Goal: Task Accomplishment & Management: Use online tool/utility

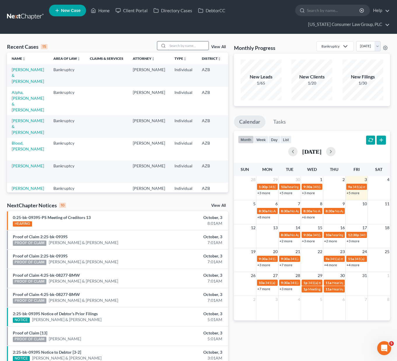
click at [184, 43] on input "search" at bounding box center [188, 45] width 41 height 8
type input "[PERSON_NAME]"
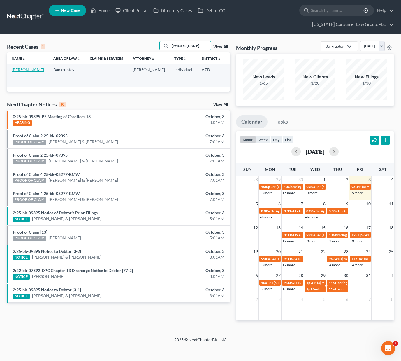
click at [19, 71] on link "[PERSON_NAME]" at bounding box center [28, 69] width 32 height 5
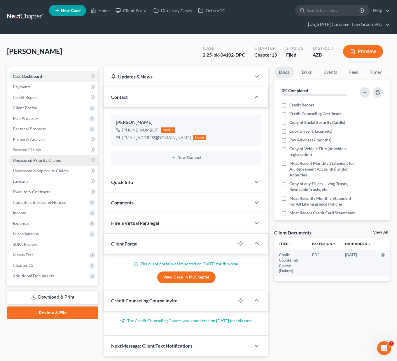
click at [31, 155] on link "Unsecured Priority Claims" at bounding box center [53, 160] width 90 height 10
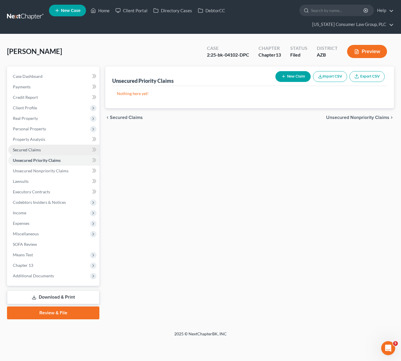
click at [31, 148] on span "Secured Claims" at bounding box center [27, 149] width 28 height 5
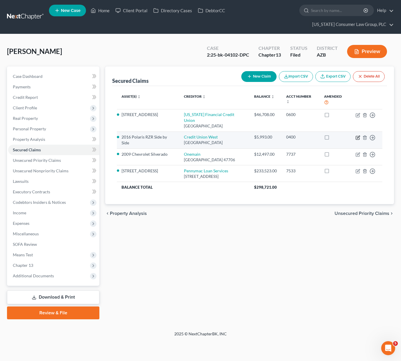
click at [359, 135] on icon "button" at bounding box center [357, 137] width 5 height 5
select select "3"
select select "2"
select select "0"
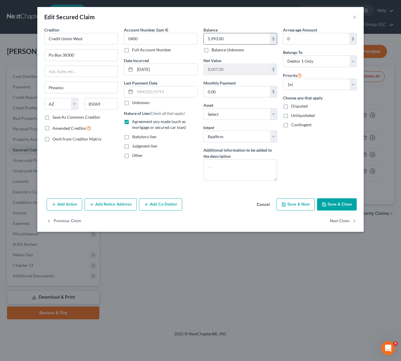
click at [241, 36] on input "5,993.00" at bounding box center [237, 38] width 66 height 11
type input "8,776.25"
drag, startPoint x: 292, startPoint y: 204, endPoint x: 338, endPoint y: 204, distance: 46.0
click at [338, 204] on div "Add Action Add Notice Address Add Co-Debtor Cancel Save & New Save & Close" at bounding box center [200, 205] width 326 height 19
click at [338, 204] on button "Save & Close" at bounding box center [337, 204] width 40 height 12
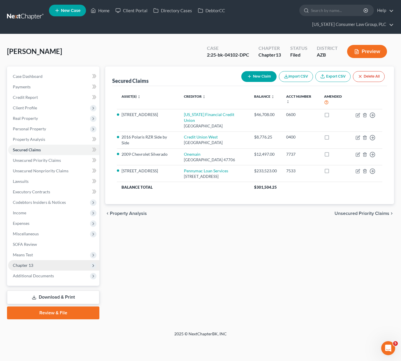
click at [34, 267] on span "Chapter 13" at bounding box center [53, 265] width 91 height 10
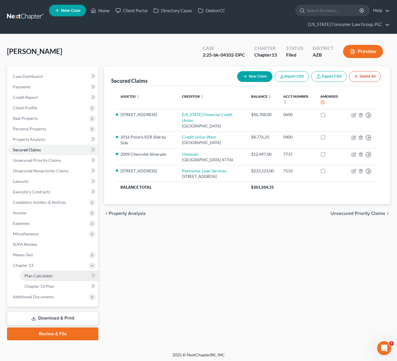
click at [45, 277] on span "Plan Calculator" at bounding box center [38, 275] width 28 height 5
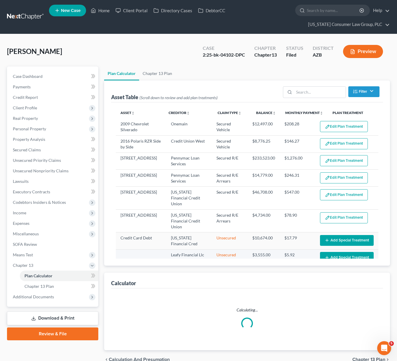
select select "59"
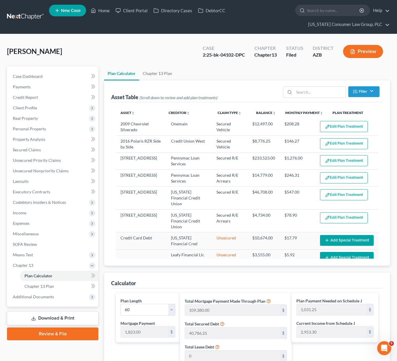
click at [340, 141] on button "Edit Plan Treatment" at bounding box center [344, 143] width 48 height 11
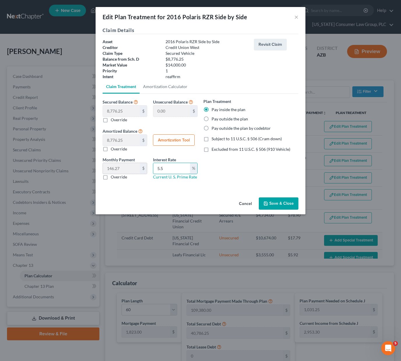
click at [136, 167] on div "Monthly Payment 146.27 $ 0.00 $ Override Interest Rate 5.5 % Current U. S. Prim…" at bounding box center [150, 170] width 101 height 28
type input "3.99"
click at [177, 141] on button "Amortization Tool" at bounding box center [174, 140] width 42 height 12
type input "8,776.25"
type input "3.99"
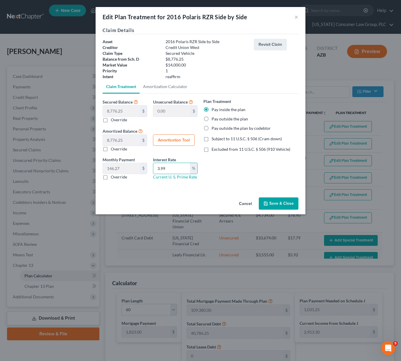
type input "60"
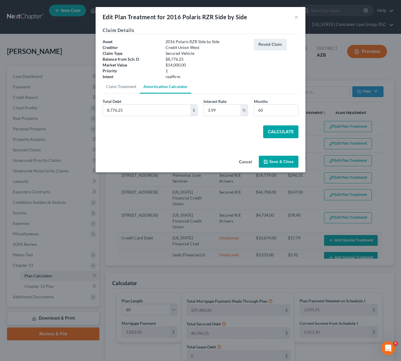
click at [287, 129] on button "Calculate" at bounding box center [280, 131] width 35 height 13
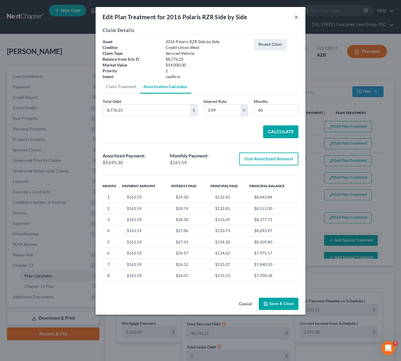
click at [294, 15] on button "×" at bounding box center [296, 16] width 4 height 7
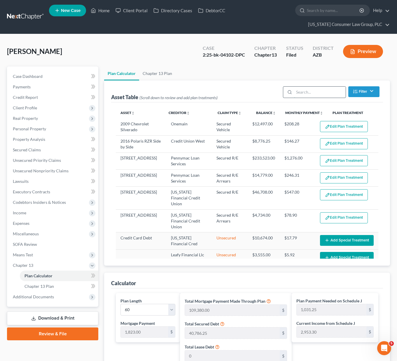
click at [306, 91] on input "search" at bounding box center [320, 92] width 52 height 11
click at [29, 116] on span "Real Property" at bounding box center [25, 118] width 25 height 5
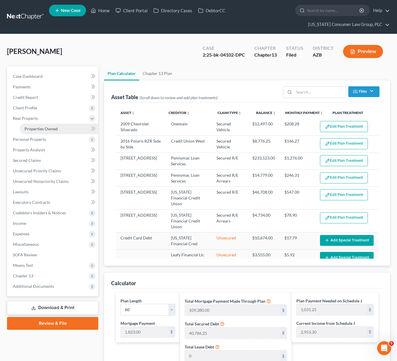
click at [42, 131] on span "Properties Owned" at bounding box center [40, 128] width 33 height 5
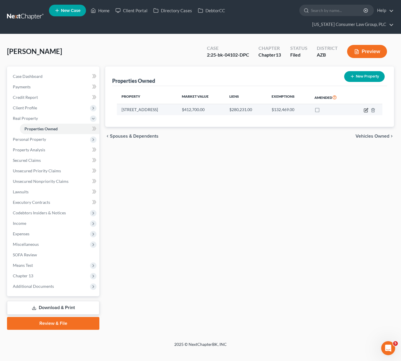
click at [365, 109] on icon "button" at bounding box center [366, 110] width 5 height 5
select select "3"
select select "0"
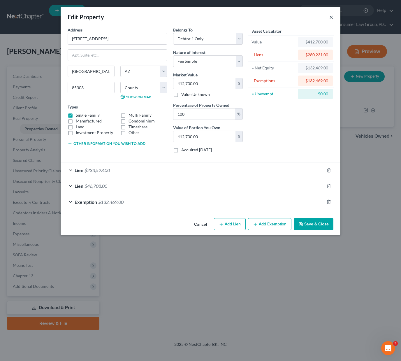
click at [333, 18] on button "×" at bounding box center [331, 16] width 4 height 7
